Goal: Information Seeking & Learning: Learn about a topic

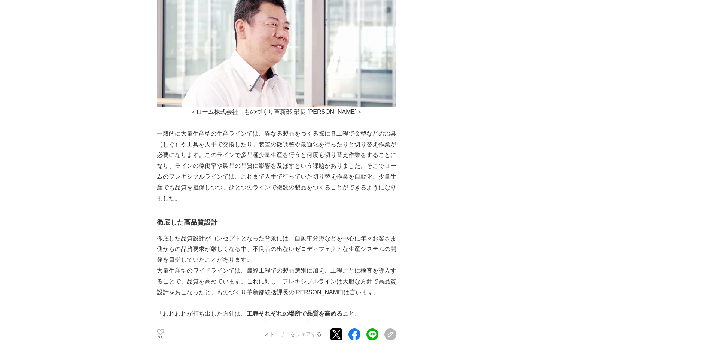
scroll to position [1122, 0]
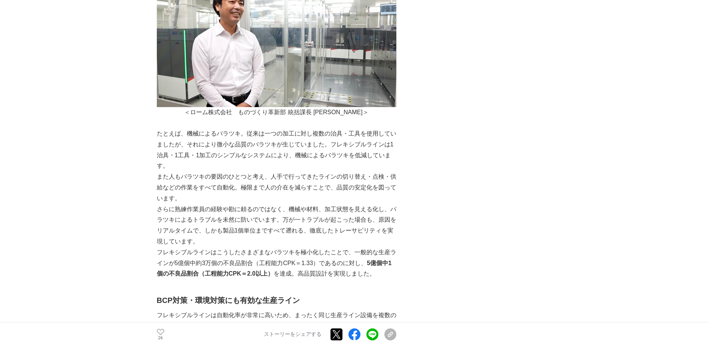
scroll to position [1384, 0]
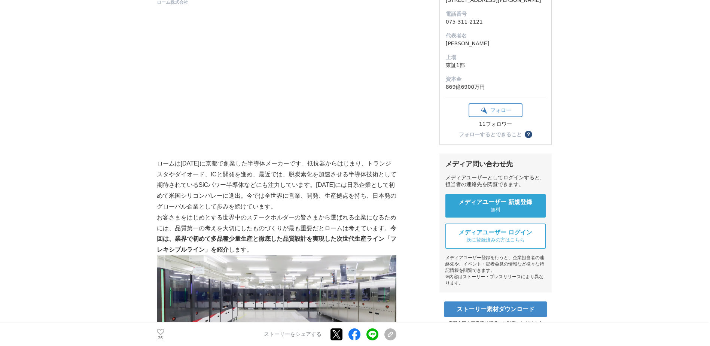
scroll to position [37, 0]
